Goal: Navigation & Orientation: Understand site structure

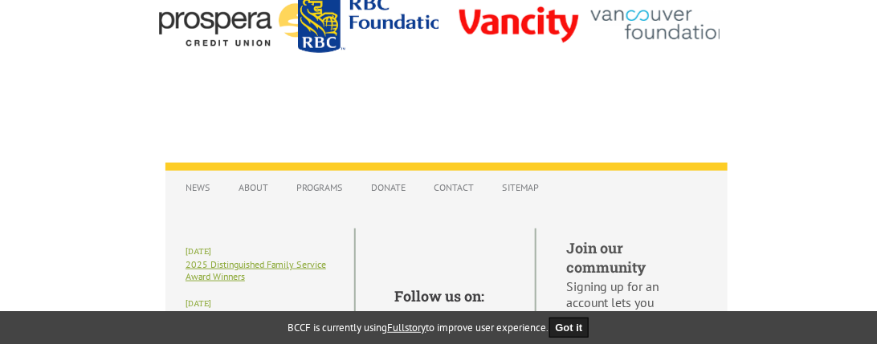
scroll to position [2054, 0]
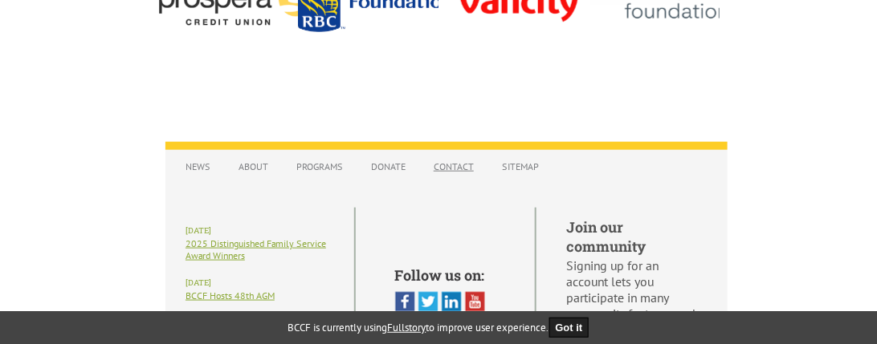
click at [459, 178] on link "Contact" at bounding box center [454, 167] width 56 height 28
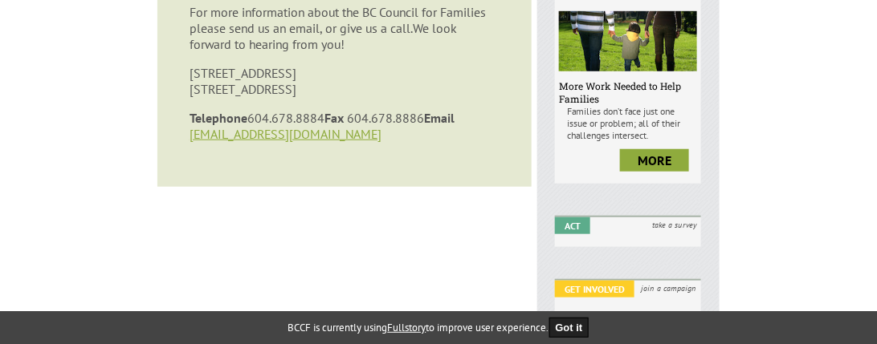
scroll to position [316, 0]
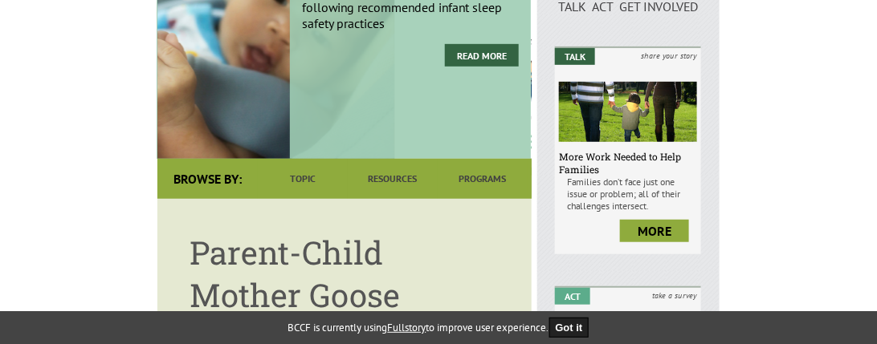
scroll to position [251, 0]
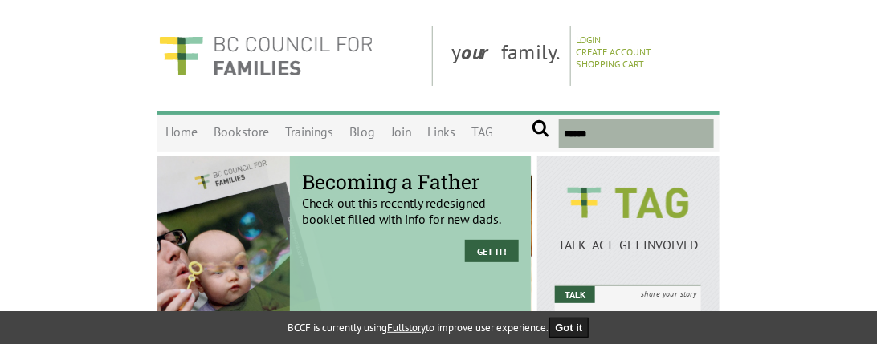
scroll to position [294, 0]
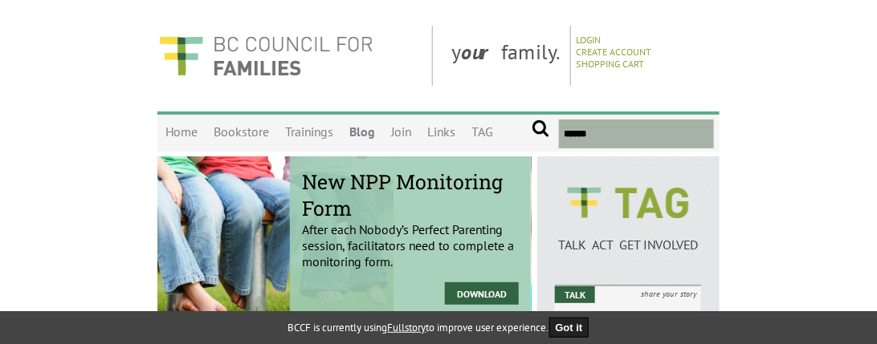
scroll to position [294, 0]
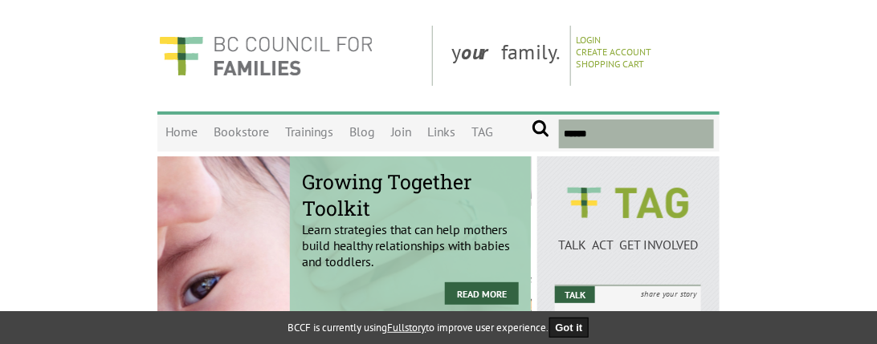
scroll to position [294, 0]
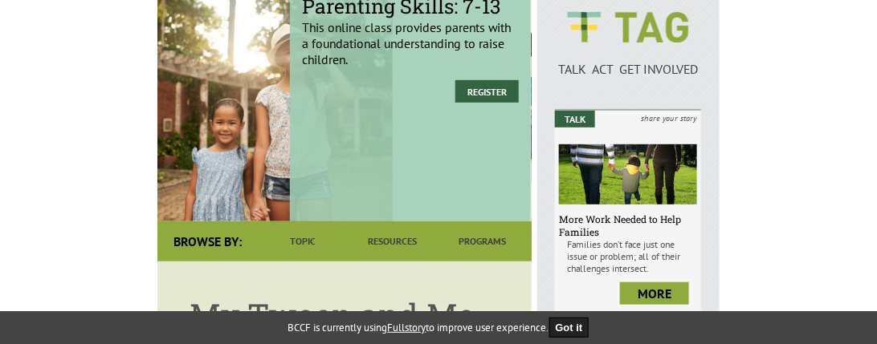
scroll to position [294, 0]
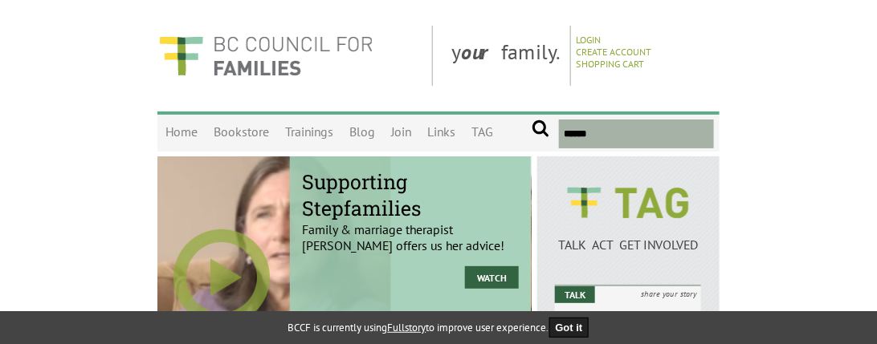
scroll to position [294, 0]
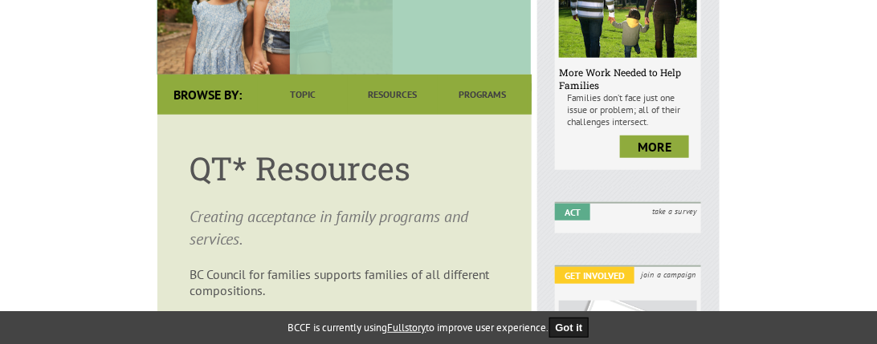
scroll to position [344, 0]
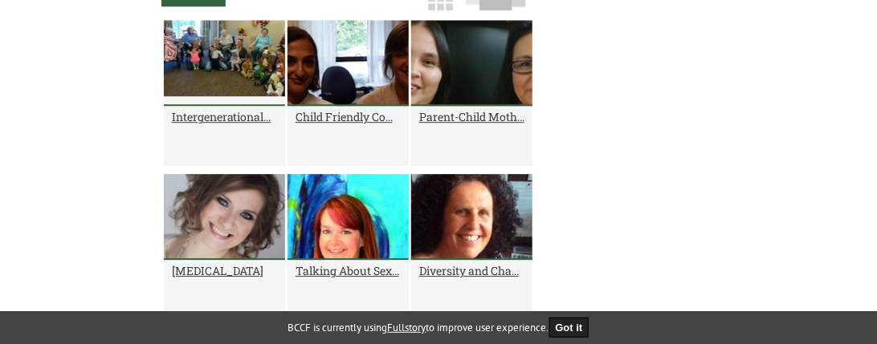
scroll to position [1336, 0]
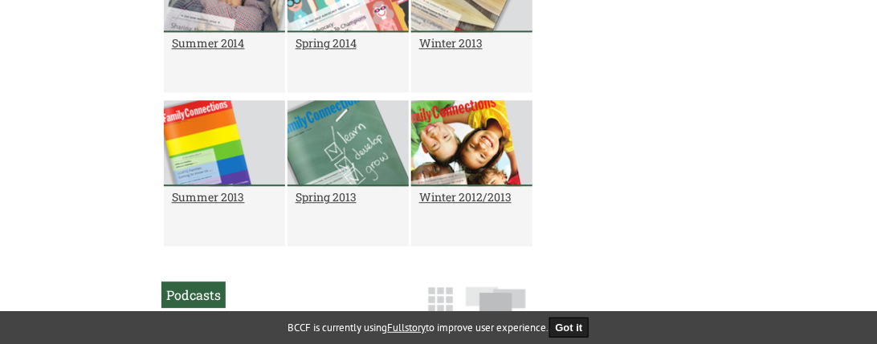
scroll to position [1117, 0]
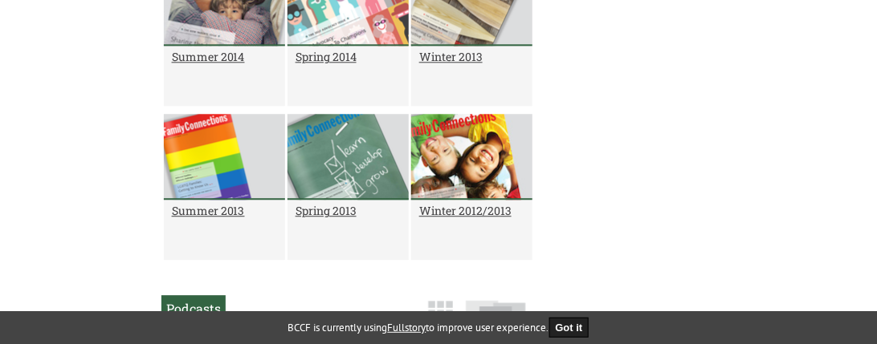
scroll to position [1117, 0]
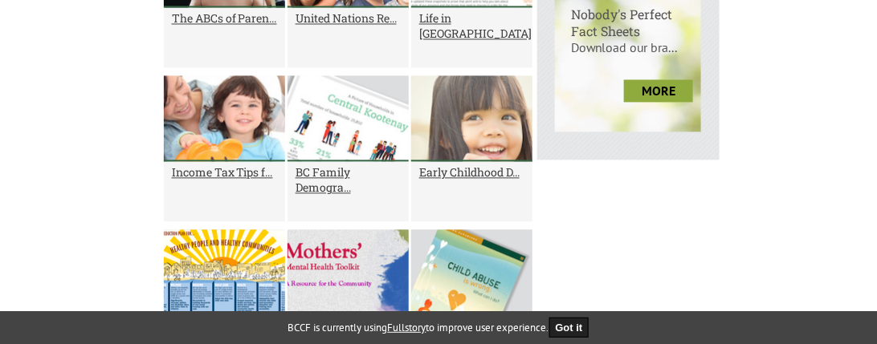
scroll to position [898, 0]
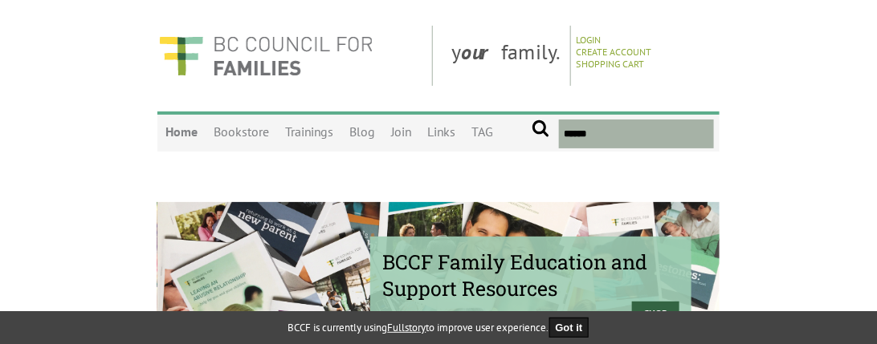
scroll to position [294, 0]
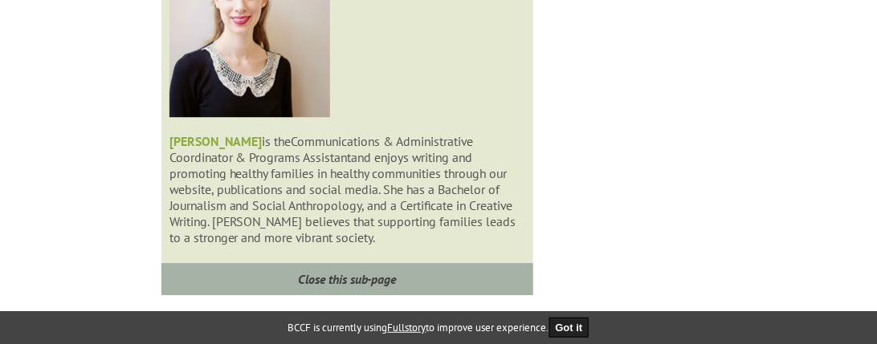
scroll to position [2964, 0]
